Goal: Task Accomplishment & Management: Manage account settings

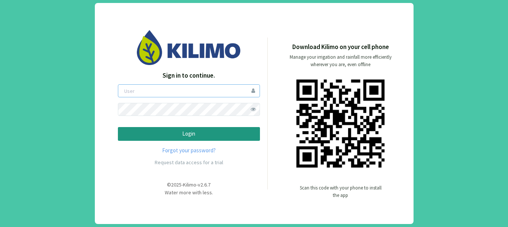
type input "gastonL"
click at [160, 88] on input "gastonL" at bounding box center [189, 90] width 142 height 13
drag, startPoint x: 167, startPoint y: 91, endPoint x: 78, endPoint y: 84, distance: 89.1
click at [78, 84] on div "Sign in to continue. gastonL Login Forgot your password? Request data access fo…" at bounding box center [254, 113] width 508 height 227
type input "aformosa"
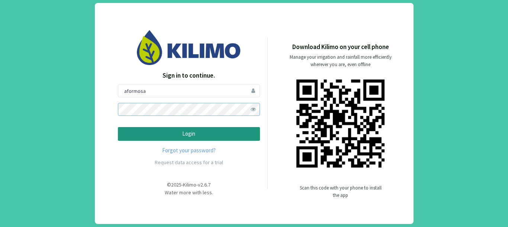
click at [118, 127] on button "Login" at bounding box center [189, 134] width 142 height 14
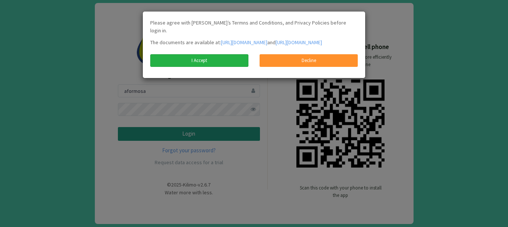
click at [229, 64] on link "I Accept" at bounding box center [199, 60] width 98 height 13
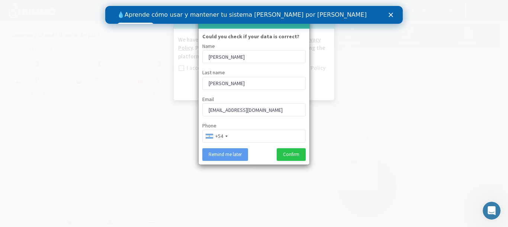
click at [388, 105] on div at bounding box center [254, 113] width 508 height 227
click at [389, 15] on icon "Cerrar" at bounding box center [390, 15] width 4 height 4
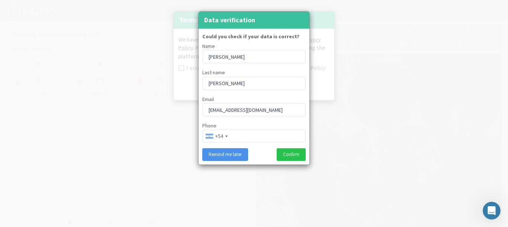
click at [239, 158] on button "Remind me later" at bounding box center [225, 154] width 46 height 13
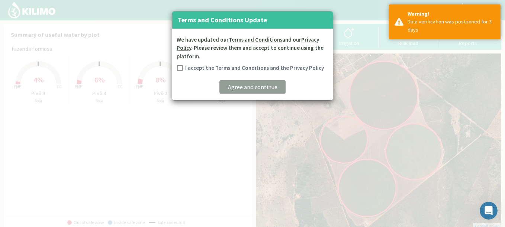
click at [177, 67] on div "I accept the Terms and Conditions and the Privacy Policy" at bounding box center [253, 68] width 152 height 6
click at [181, 68] on input "I accept the Terms and Conditions and the Privacy Policy" at bounding box center [178, 68] width 7 height 7
checkbox input "true"
click at [242, 87] on p "Agree and continue" at bounding box center [252, 86] width 49 height 9
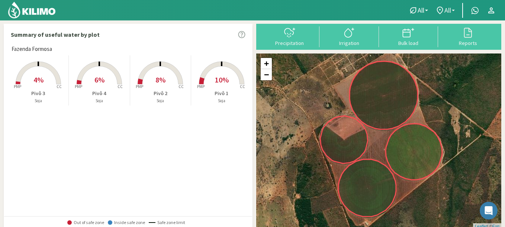
click at [444, 9] on span "All" at bounding box center [447, 10] width 7 height 8
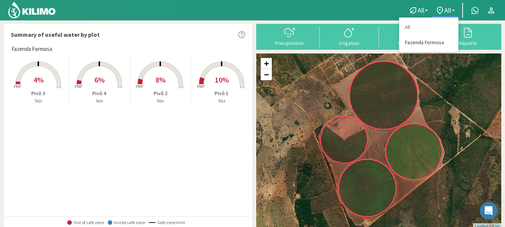
click at [428, 45] on link "Fazenda Formosa" at bounding box center [428, 42] width 59 height 15
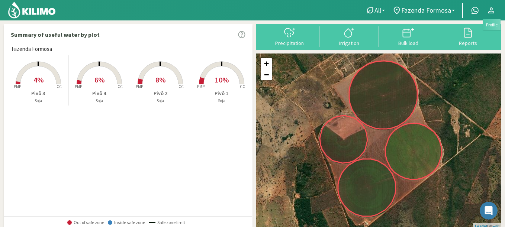
click at [492, 12] on icon at bounding box center [490, 10] width 9 height 9
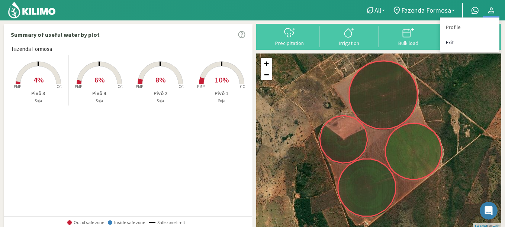
click at [450, 41] on link "Exit" at bounding box center [469, 42] width 59 height 15
click at [463, 49] on link "Exit" at bounding box center [469, 42] width 59 height 15
click at [493, 9] on icon at bounding box center [490, 10] width 9 height 9
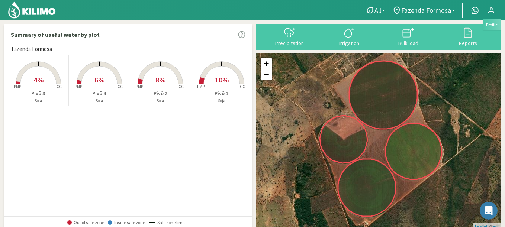
click at [489, 12] on icon at bounding box center [491, 10] width 6 height 6
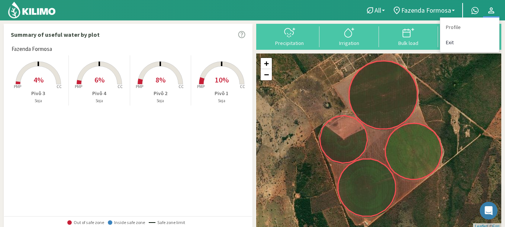
click at [452, 48] on link "Exit" at bounding box center [469, 42] width 59 height 15
click at [453, 41] on link "Exit" at bounding box center [469, 42] width 59 height 15
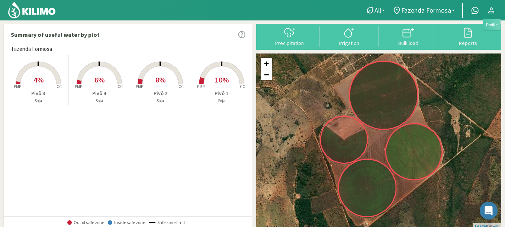
click at [491, 9] on icon at bounding box center [490, 10] width 9 height 9
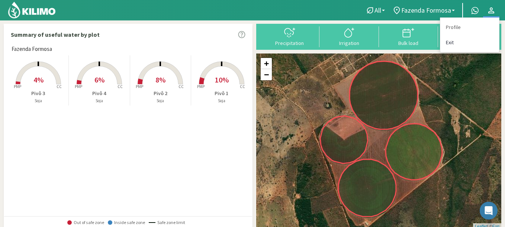
click at [452, 43] on link "Exit" at bounding box center [469, 42] width 59 height 15
